Goal: Information Seeking & Learning: Learn about a topic

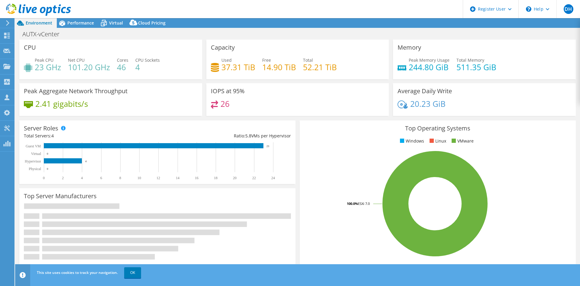
select select "USD"
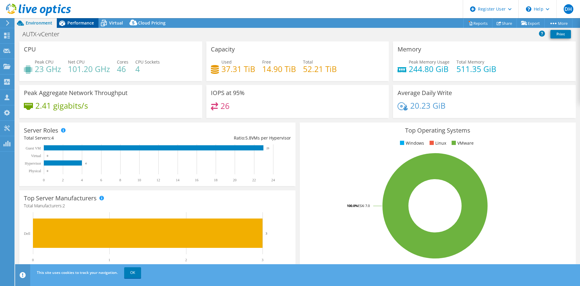
click at [89, 23] on span "Performance" at bounding box center [80, 23] width 27 height 6
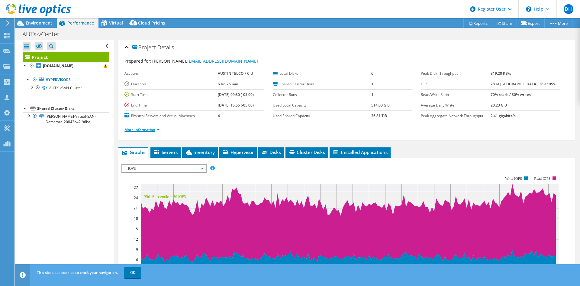
click at [149, 131] on link "More Information" at bounding box center [142, 129] width 35 height 5
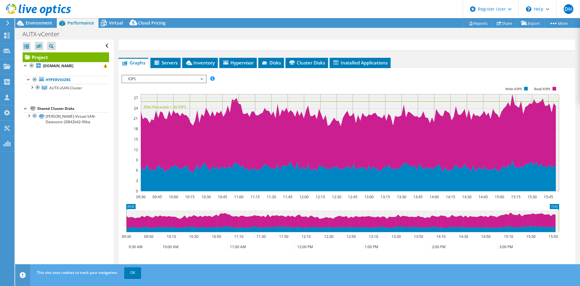
scroll to position [181, 0]
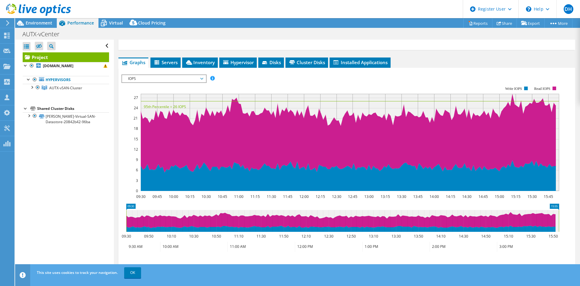
drag, startPoint x: 248, startPoint y: 230, endPoint x: 297, endPoint y: 230, distance: 49.3
click at [297, 230] on icon at bounding box center [342, 221] width 433 height 22
drag, startPoint x: 223, startPoint y: 191, endPoint x: 249, endPoint y: 193, distance: 26.1
click at [249, 193] on rect at bounding box center [341, 138] width 438 height 121
click at [174, 62] on span "Servers" at bounding box center [166, 62] width 24 height 6
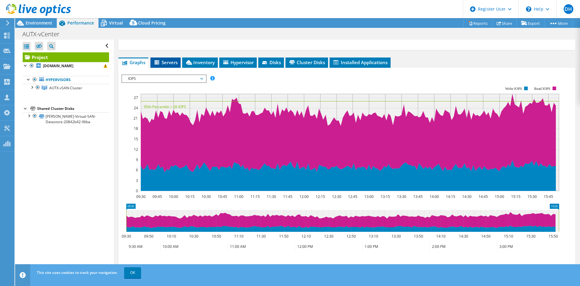
scroll to position [127, 0]
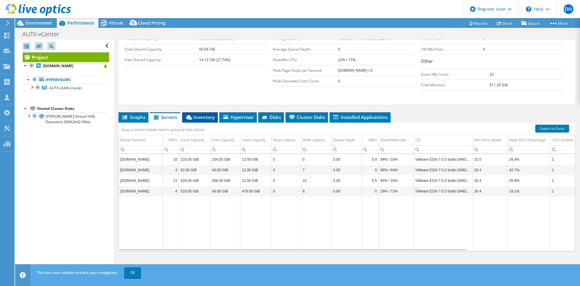
click at [198, 117] on span "Inventory" at bounding box center [200, 117] width 30 height 6
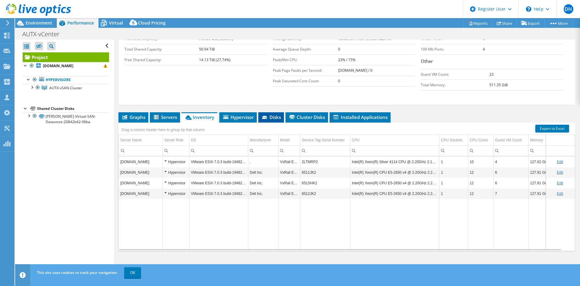
click at [267, 117] on icon at bounding box center [265, 118] width 6 height 4
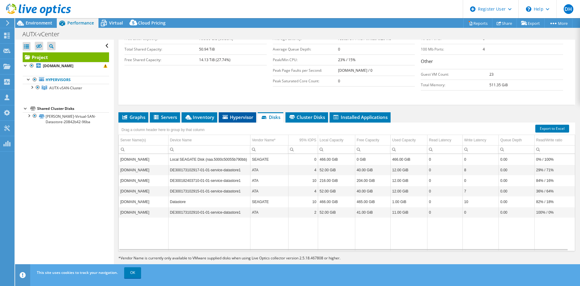
click at [238, 115] on span "Hypervisor" at bounding box center [237, 117] width 31 height 6
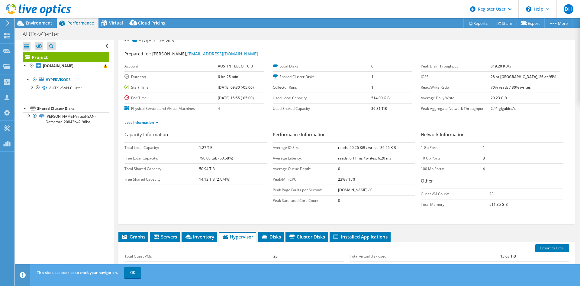
scroll to position [0, 0]
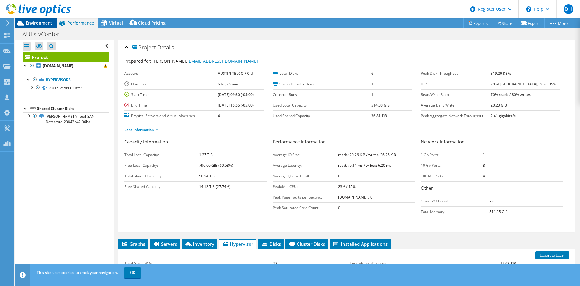
click at [31, 21] on span "Environment" at bounding box center [39, 23] width 27 height 6
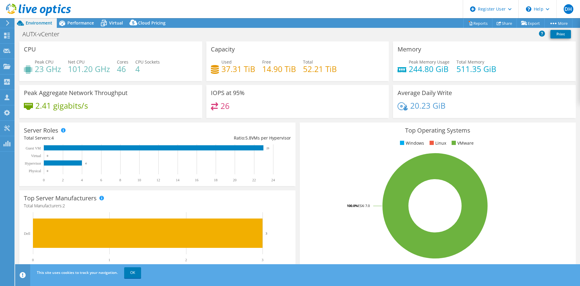
click at [78, 28] on div "AUTX-vCenter Print" at bounding box center [297, 35] width 565 height 14
click at [77, 21] on span "Performance" at bounding box center [80, 23] width 27 height 6
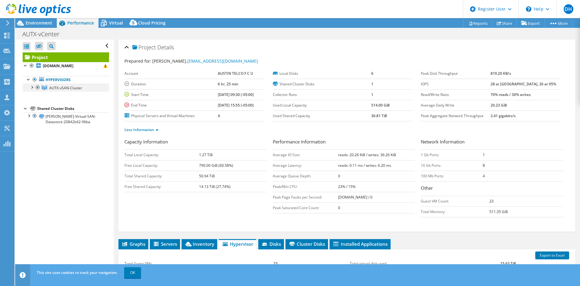
click at [33, 87] on div at bounding box center [32, 87] width 6 height 6
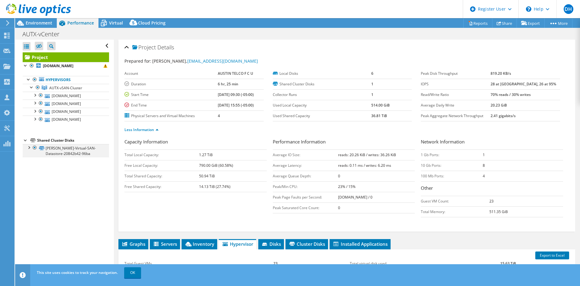
click at [29, 148] on div at bounding box center [29, 147] width 6 height 6
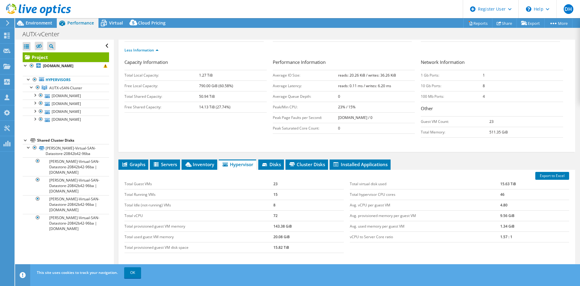
scroll to position [121, 0]
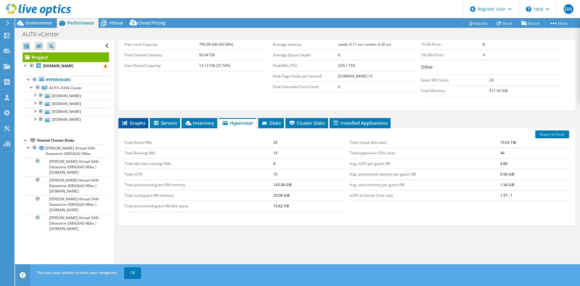
click at [133, 123] on span "Graphs" at bounding box center [134, 123] width 24 height 6
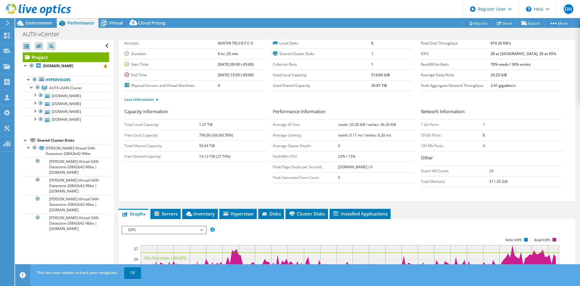
scroll to position [0, 0]
